Goal: Use online tool/utility: Utilize a website feature to perform a specific function

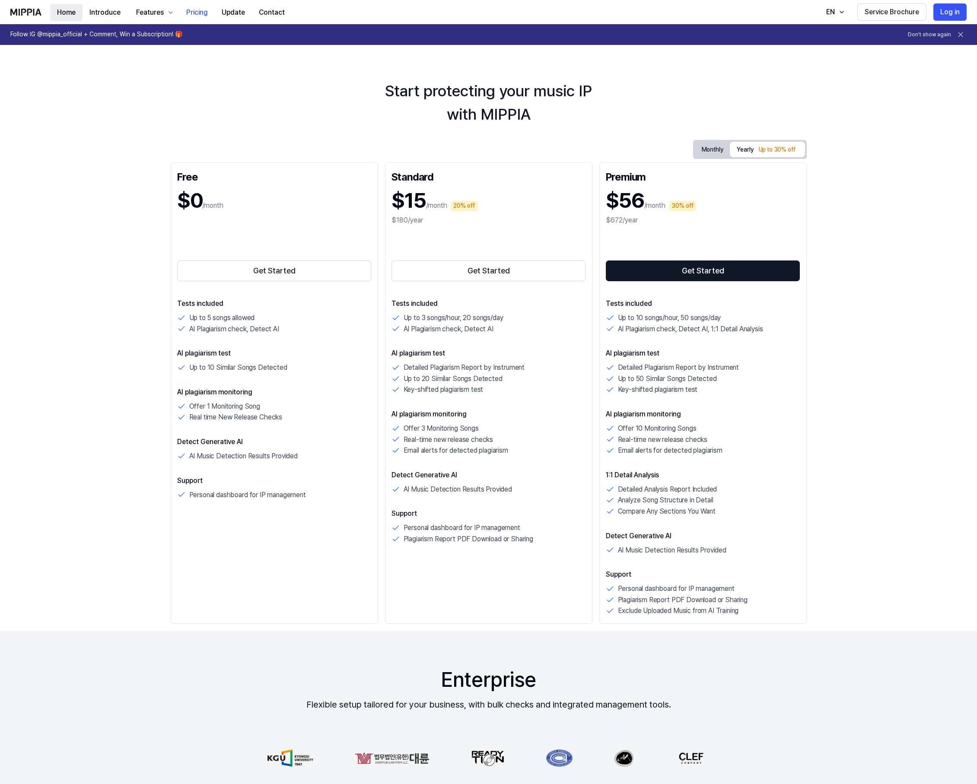
click at [60, 9] on button "Home" at bounding box center [66, 12] width 32 height 17
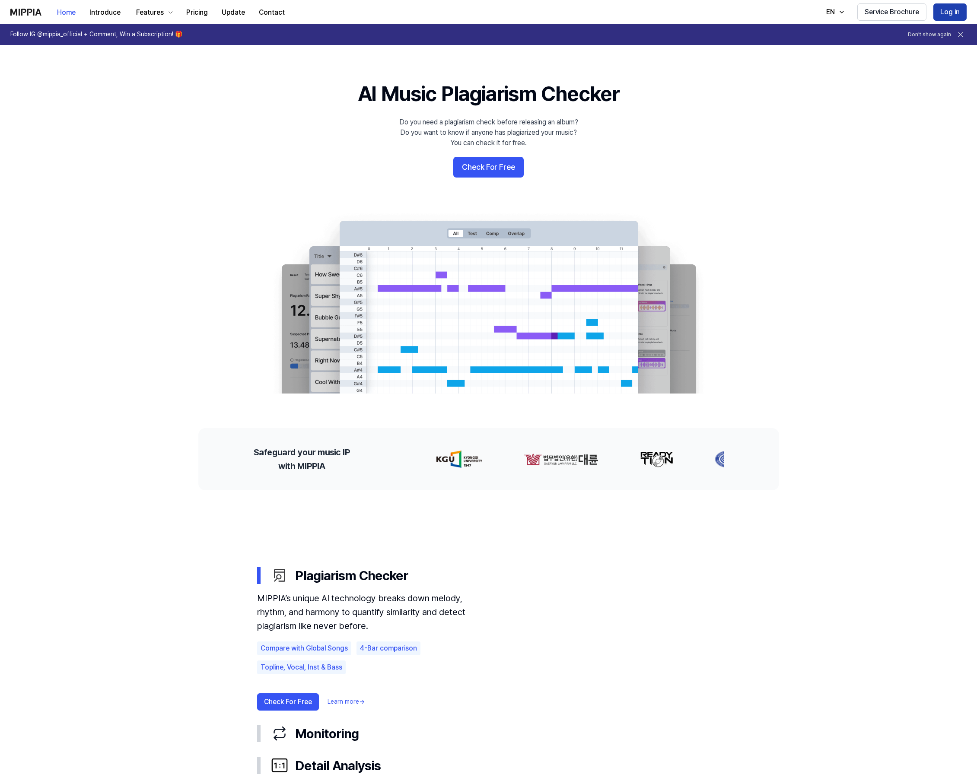
click at [945, 10] on button "Log in" at bounding box center [949, 11] width 33 height 17
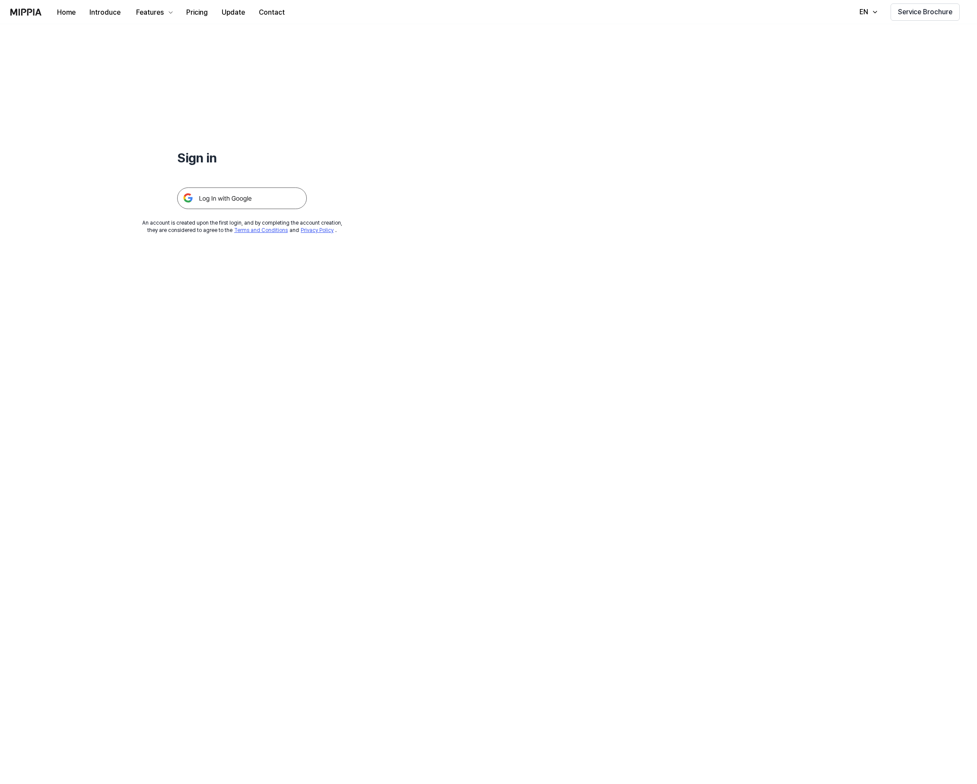
click at [226, 197] on img at bounding box center [242, 199] width 130 height 22
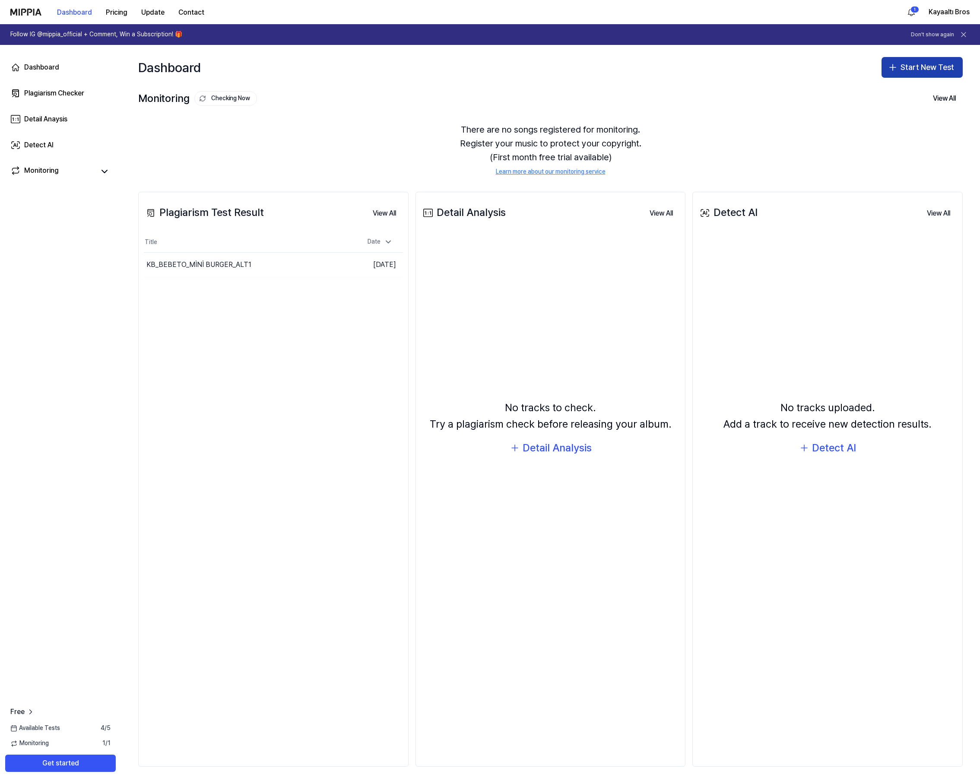
click at [932, 70] on button "Start New Test" at bounding box center [922, 67] width 81 height 21
click at [913, 92] on div "Plagiarism test" at bounding box center [902, 91] width 40 height 9
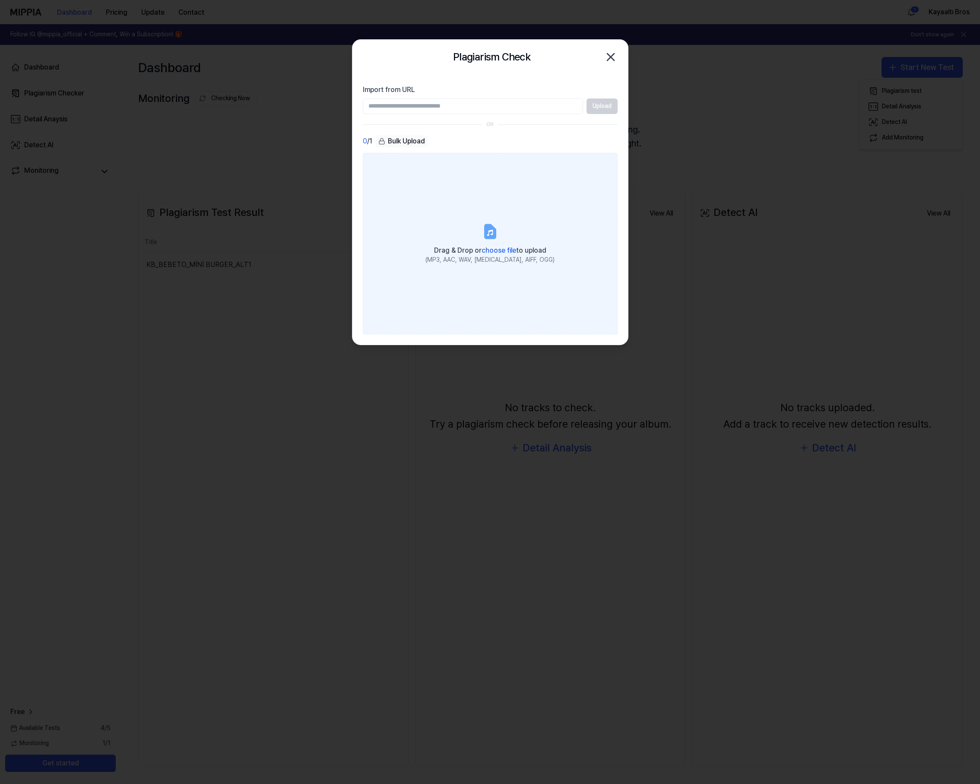
click at [495, 249] on span "choose file" at bounding box center [499, 250] width 35 height 8
click at [0, 0] on input "Drag & Drop or choose file to upload (MP3, AAC, WAV, [MEDICAL_DATA], AIFF, OGG)" at bounding box center [0, 0] width 0 height 0
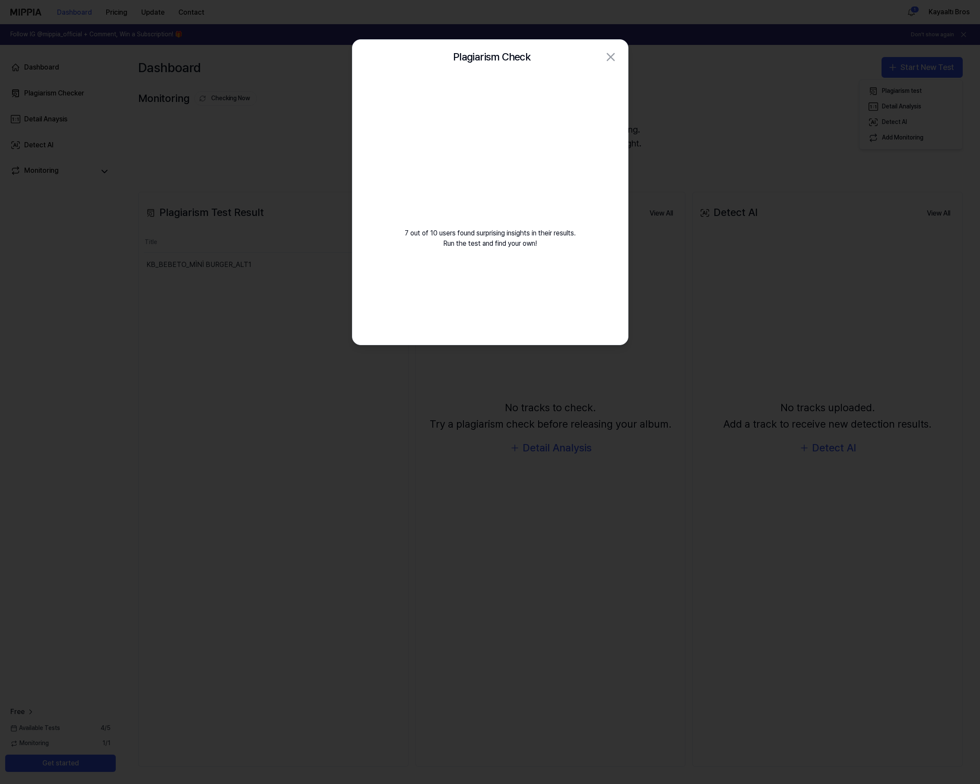
click at [537, 157] on video at bounding box center [490, 157] width 124 height 124
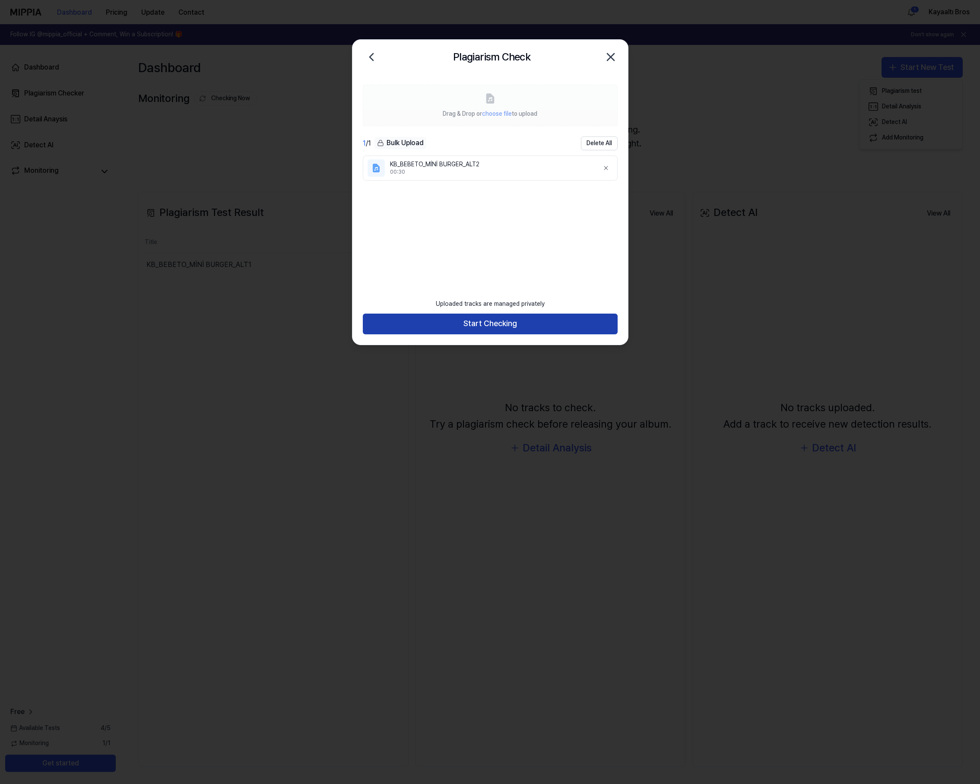
click at [487, 321] on button "Start Checking" at bounding box center [490, 324] width 255 height 21
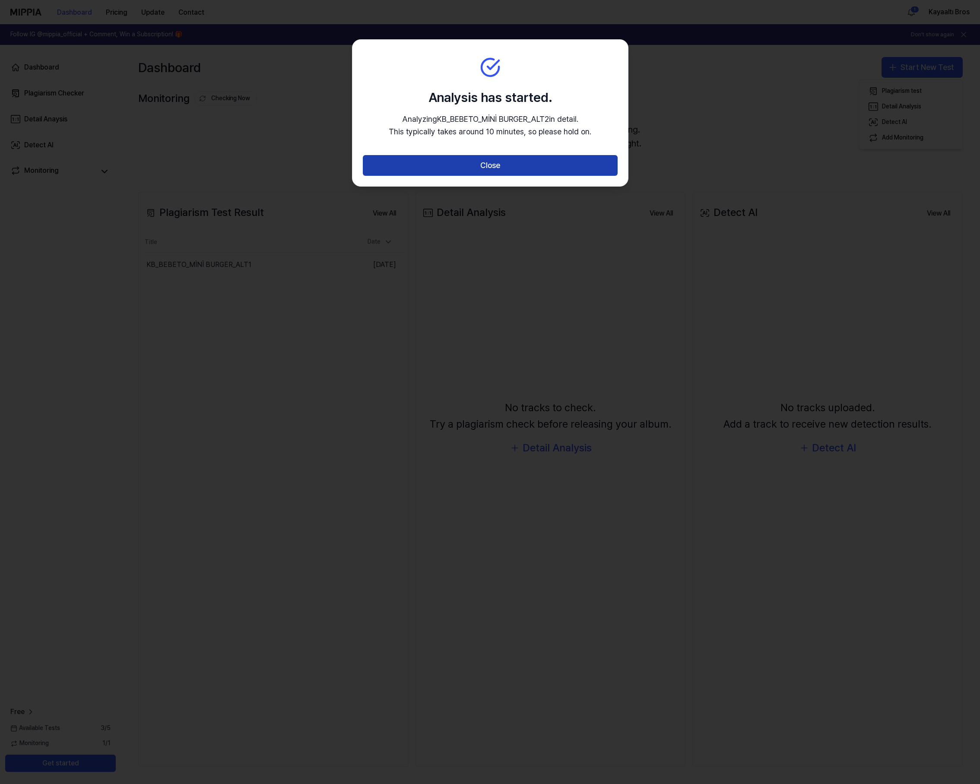
click at [488, 165] on button "Close" at bounding box center [490, 165] width 255 height 21
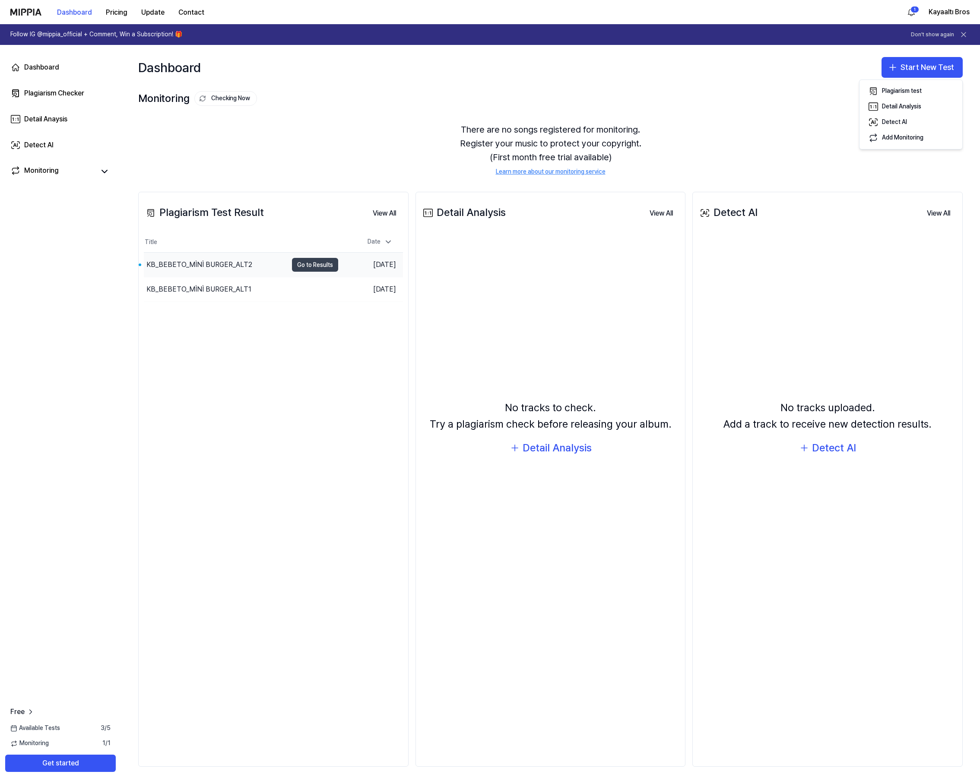
click at [329, 266] on button "Go to Results" at bounding box center [315, 265] width 46 height 14
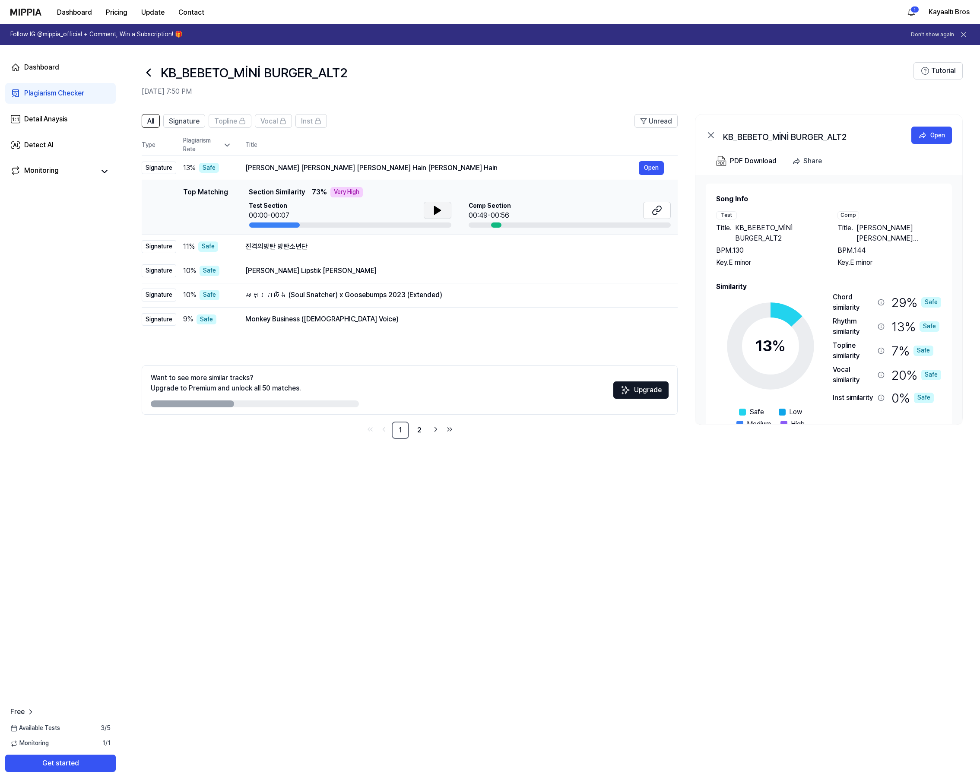
click at [431, 211] on button at bounding box center [438, 210] width 28 height 17
click at [656, 206] on icon at bounding box center [657, 210] width 10 height 10
click at [424, 429] on link "2" at bounding box center [419, 430] width 17 height 17
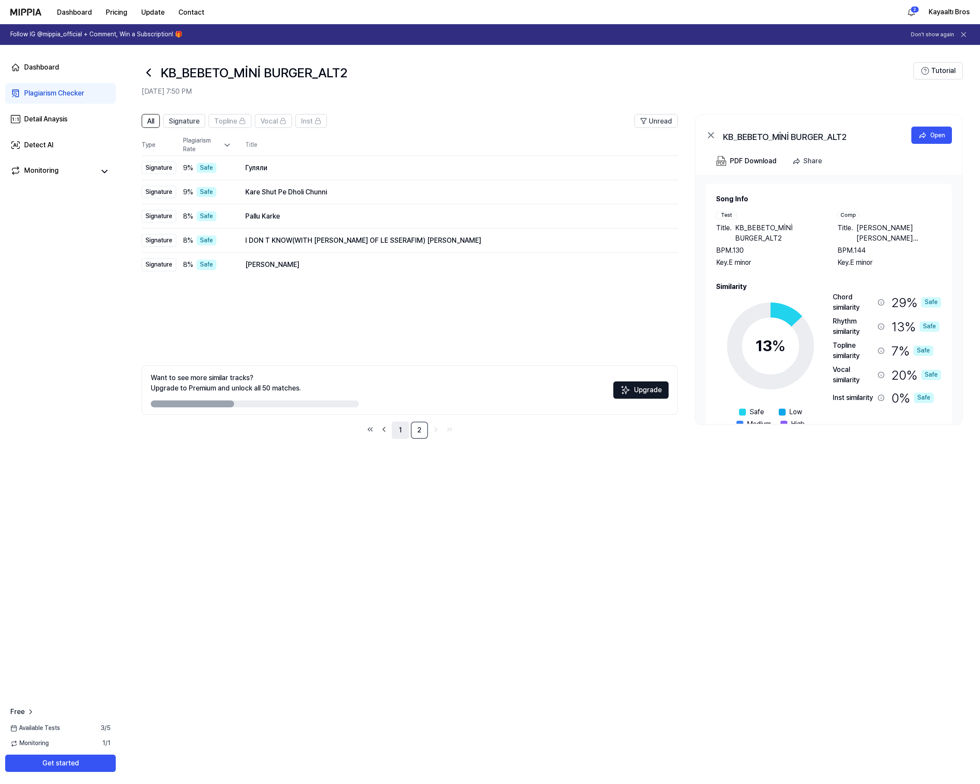
click at [402, 433] on link "1" at bounding box center [400, 430] width 17 height 17
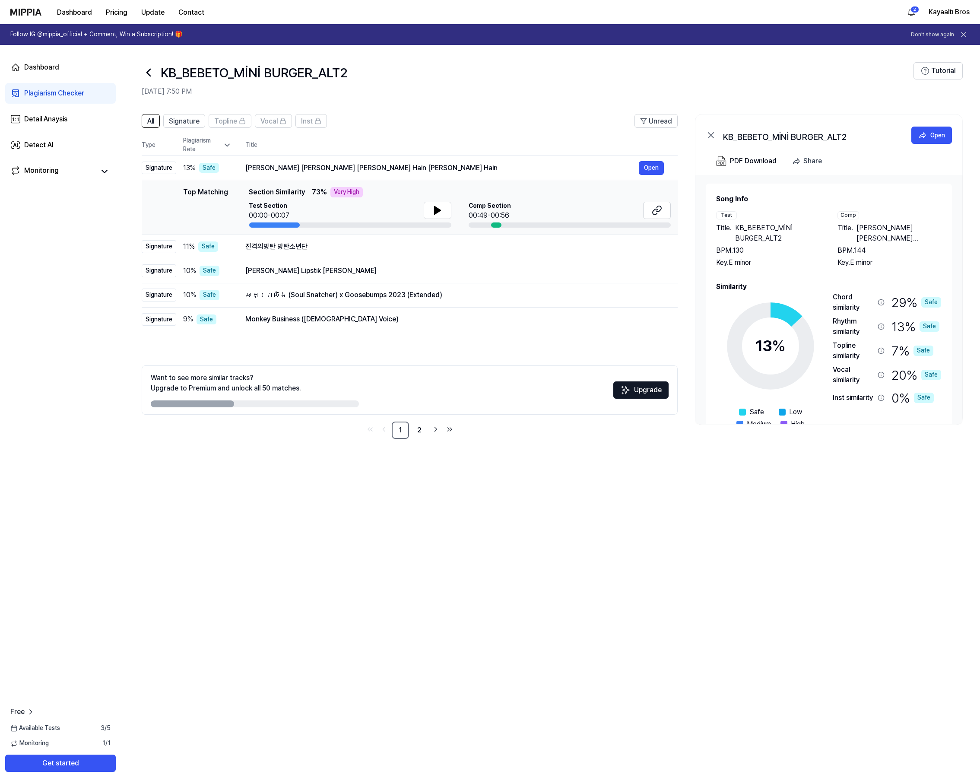
click at [147, 69] on icon at bounding box center [149, 73] width 14 height 14
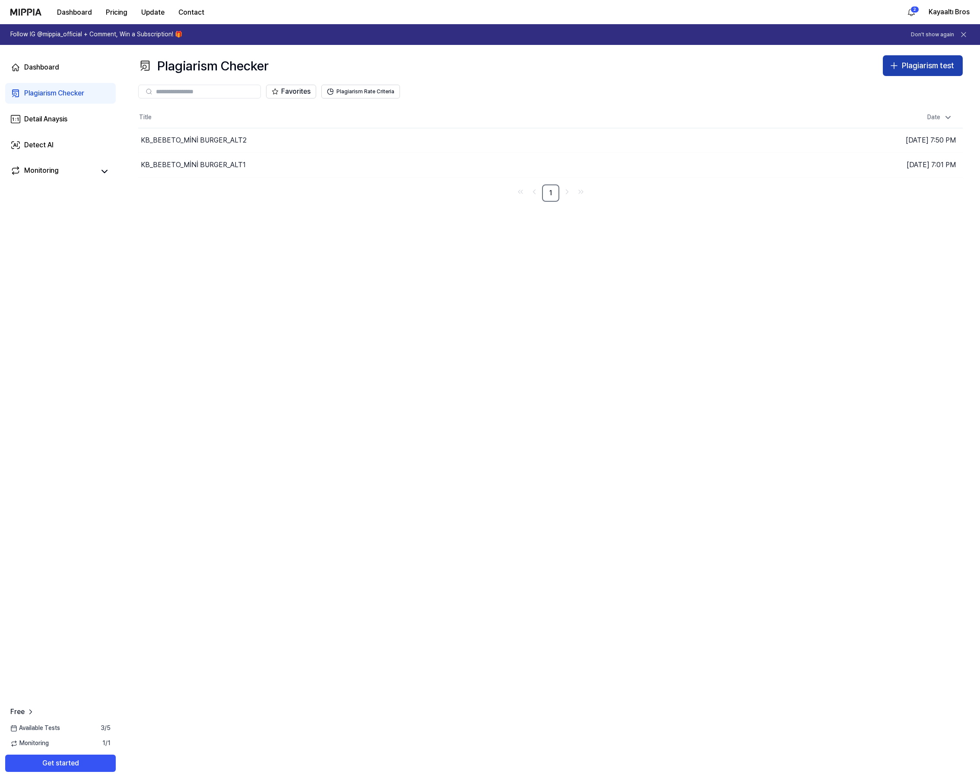
click at [932, 65] on div "Plagiarism test" at bounding box center [928, 66] width 52 height 13
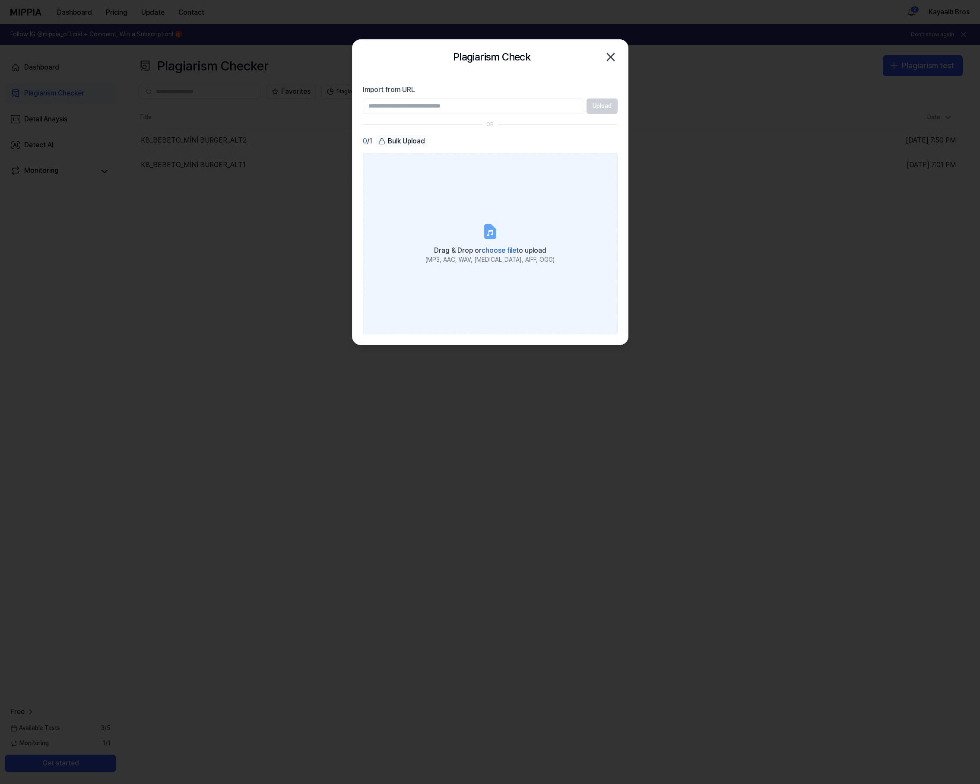
click at [502, 249] on span "choose file" at bounding box center [499, 250] width 35 height 8
click at [0, 0] on input "Drag & Drop or choose file to upload (MP3, AAC, WAV, [MEDICAL_DATA], AIFF, OGG)" at bounding box center [0, 0] width 0 height 0
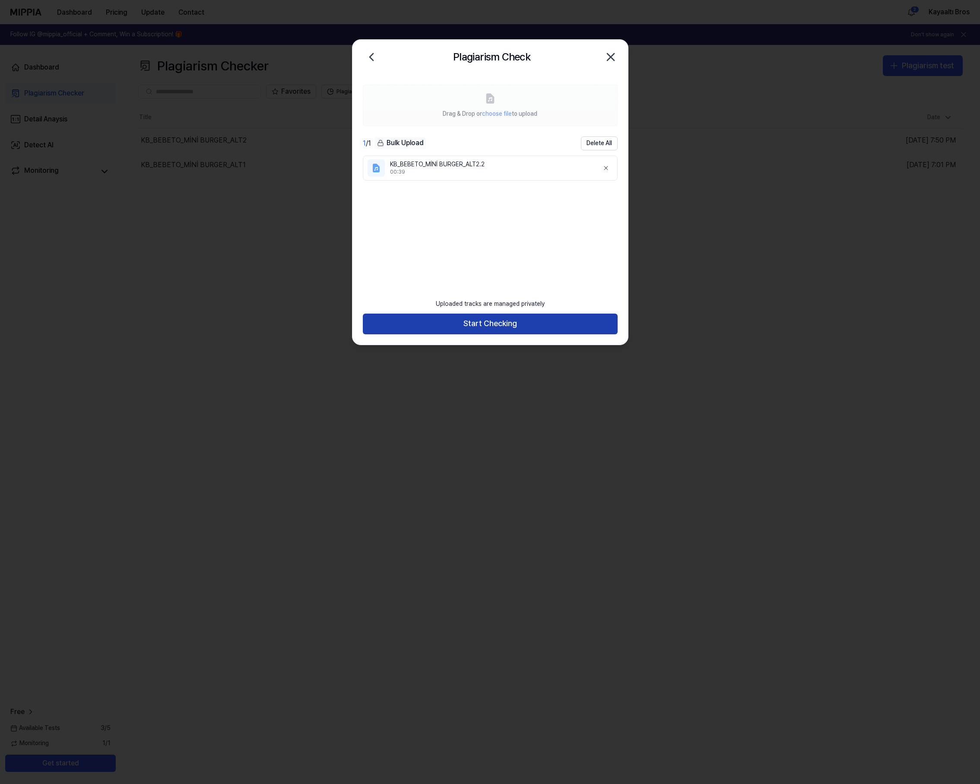
click at [586, 324] on button "Start Checking" at bounding box center [490, 324] width 255 height 21
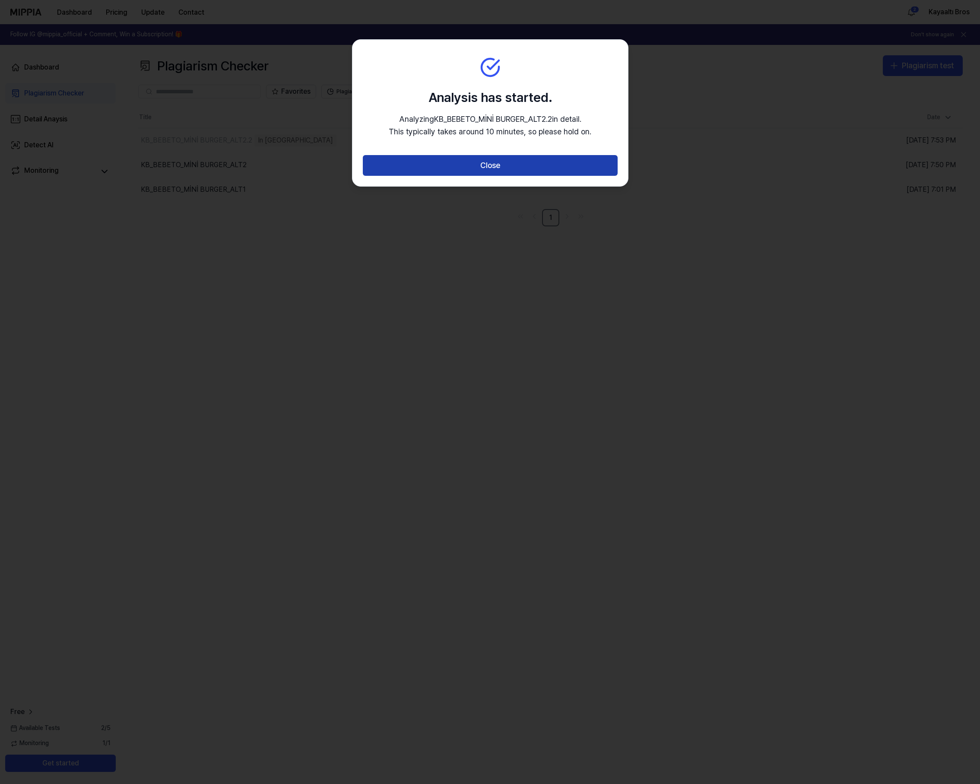
click at [520, 168] on button "Close" at bounding box center [490, 165] width 255 height 21
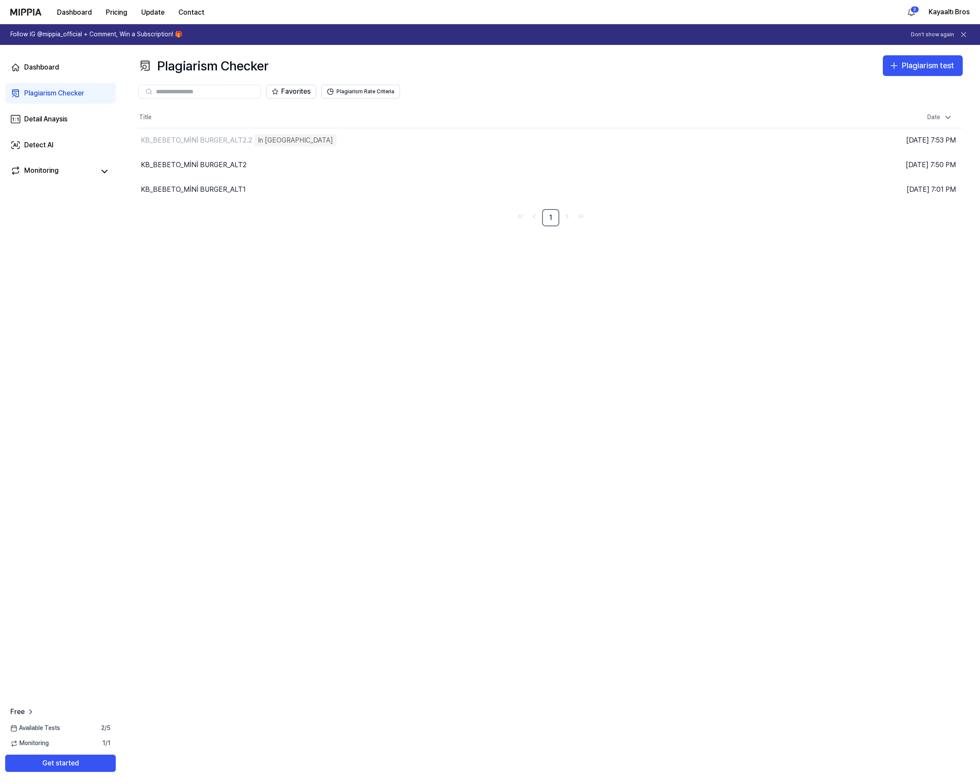
click at [759, 385] on div "Plagiarism Checker Plagiarism test Plagiarism Checker Detail Analysis Detect AI…" at bounding box center [550, 414] width 859 height 739
click at [750, 339] on div "Plagiarism Checker Plagiarism test Plagiarism Checker Detail Analysis Detect AI…" at bounding box center [550, 414] width 859 height 739
click at [244, 138] on div "KB_BEBETO_MİNİ BURGER_ALT2.2" at bounding box center [196, 140] width 111 height 10
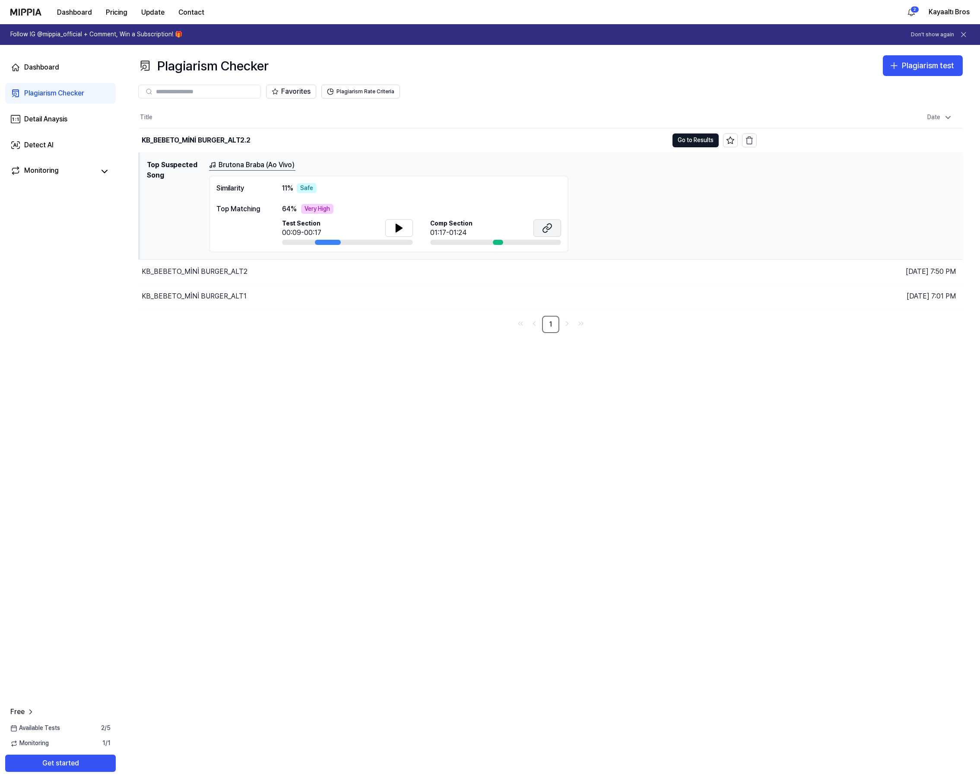
click at [543, 225] on icon at bounding box center [547, 228] width 10 height 10
click at [316, 388] on div "Plagiarism Checker Plagiarism test Plagiarism Checker Detail Analysis Detect AI…" at bounding box center [550, 414] width 859 height 739
click at [691, 140] on button "Go to Results" at bounding box center [696, 141] width 46 height 14
